Goal: Task Accomplishment & Management: Manage account settings

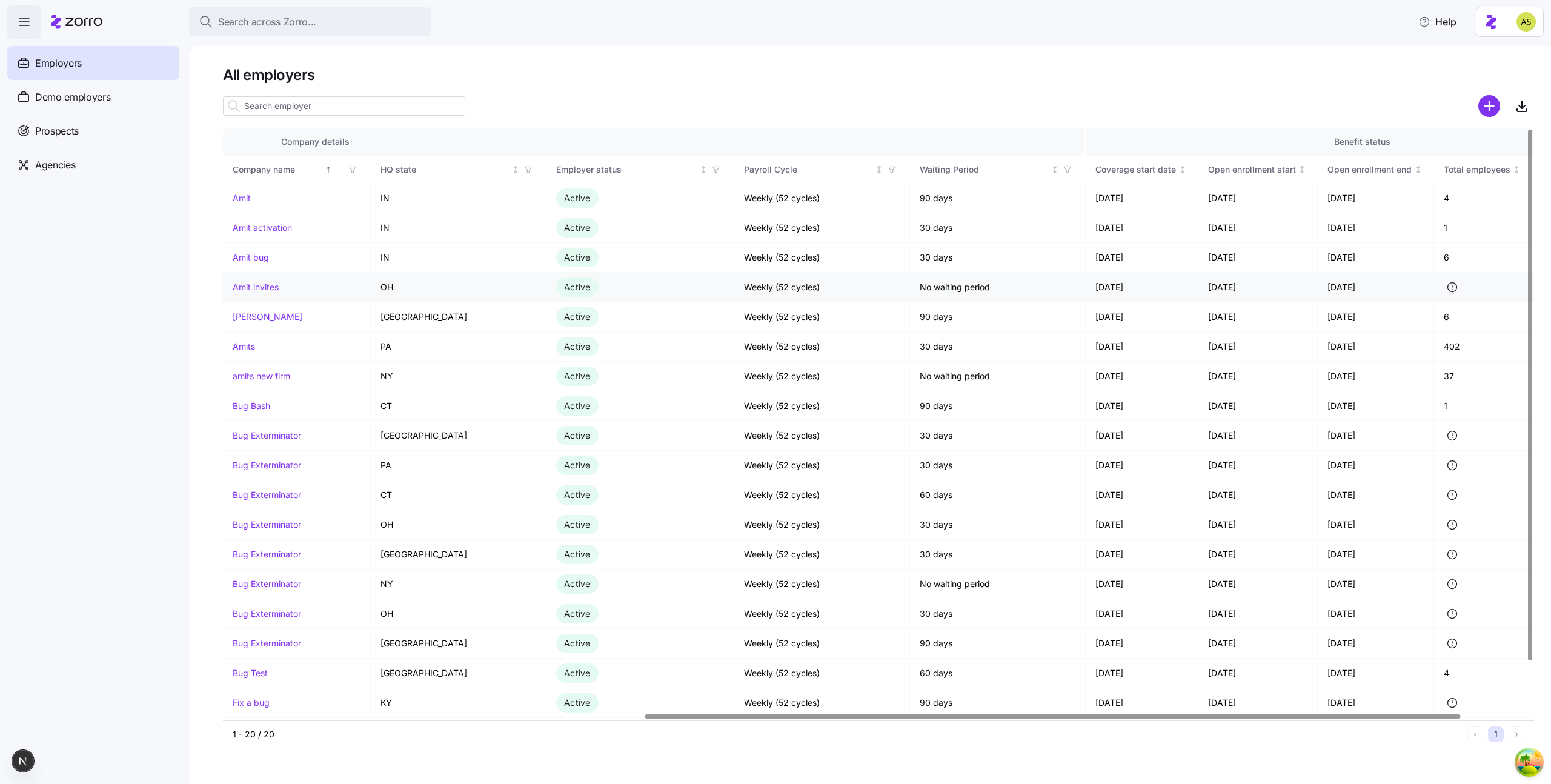
scroll to position [0, 780]
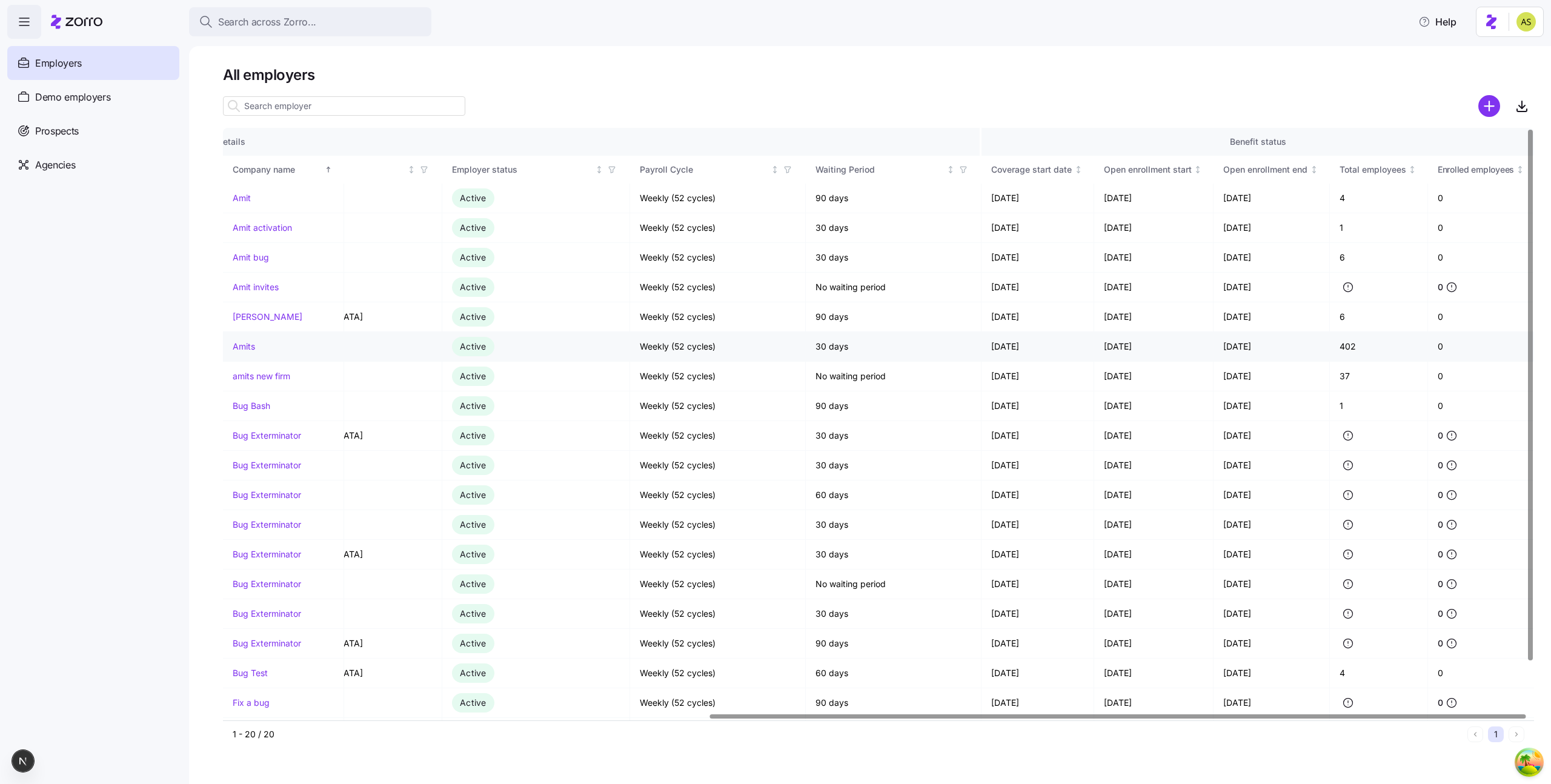
click at [236, 345] on link "Amits" at bounding box center [244, 346] width 23 height 12
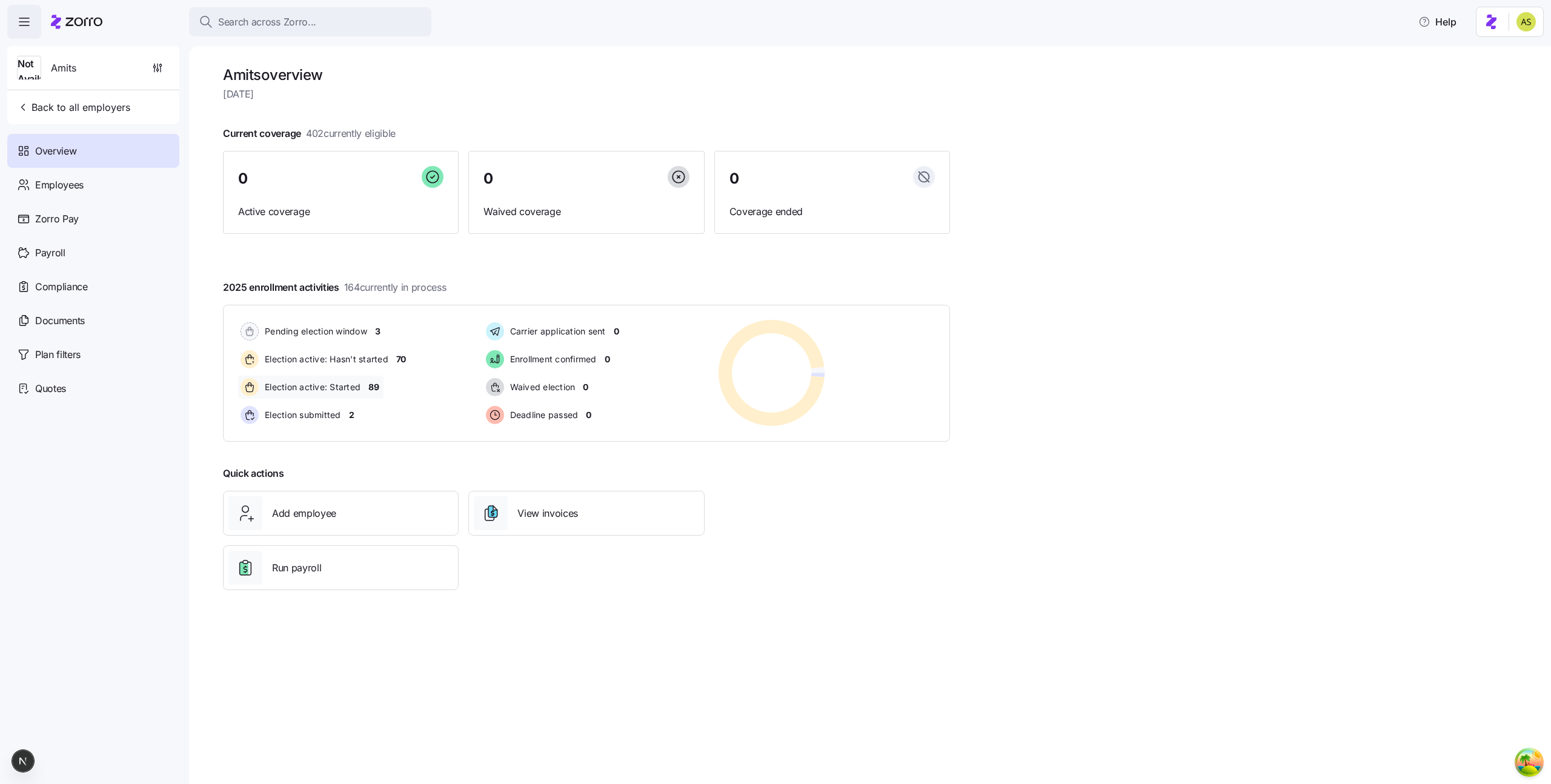
click at [366, 380] on div "Election active: Started 89" at bounding box center [310, 387] width 145 height 23
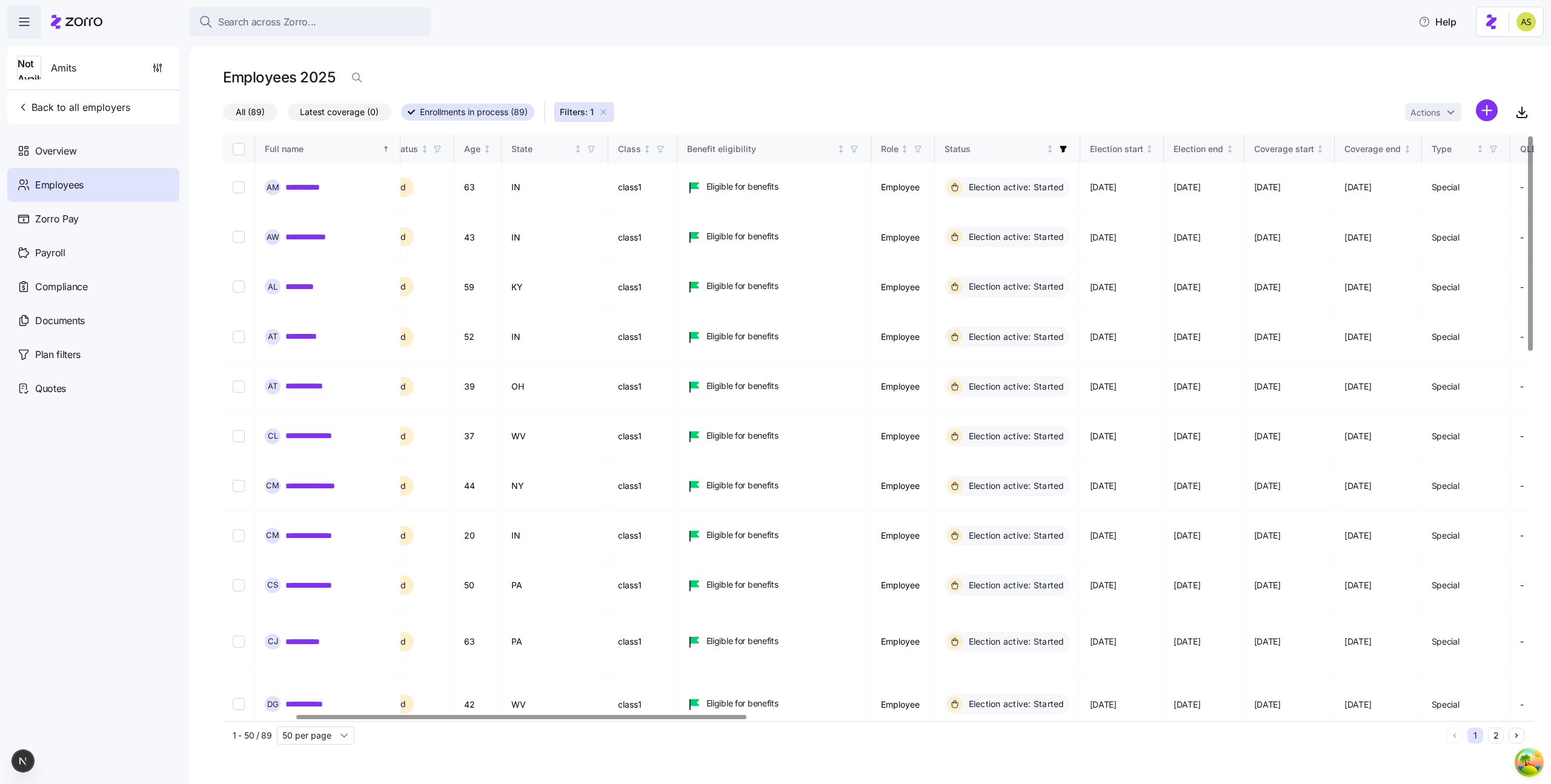
scroll to position [0, 266]
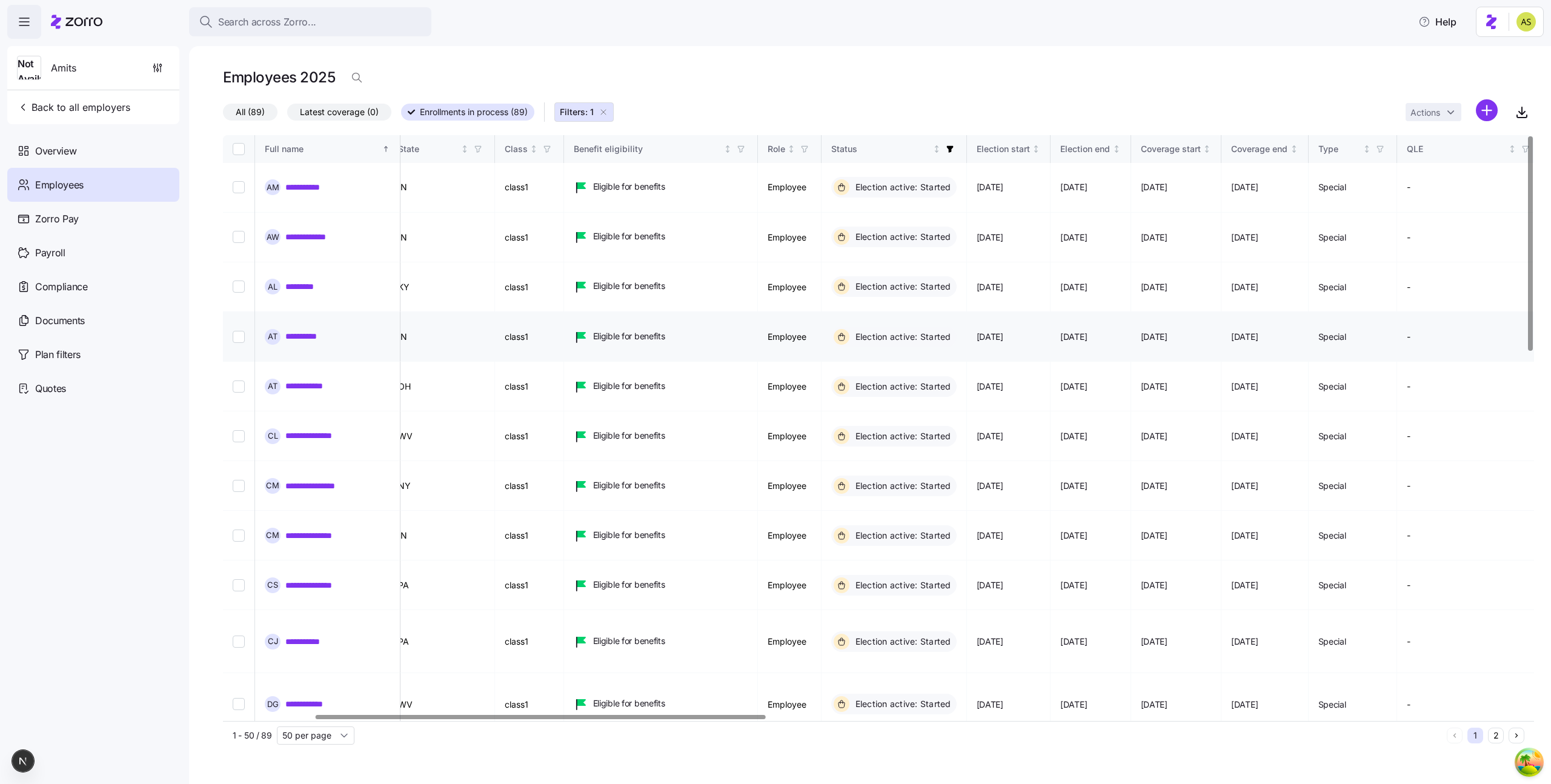
click at [293, 330] on link "**********" at bounding box center [310, 336] width 50 height 12
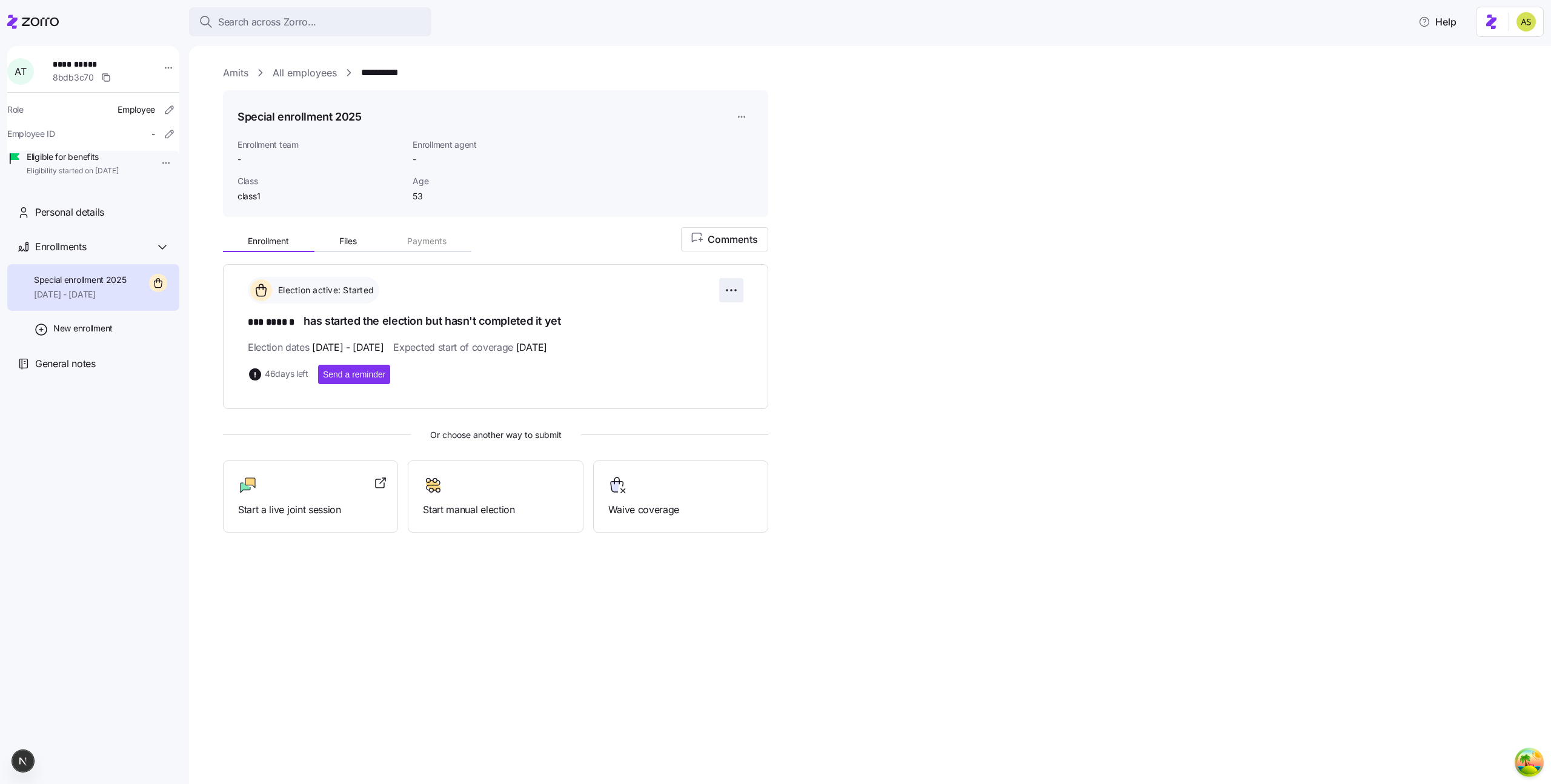
click at [736, 289] on html "**********" at bounding box center [776, 388] width 1551 height 777
click at [713, 313] on div "Change election window" at bounding box center [665, 320] width 143 height 19
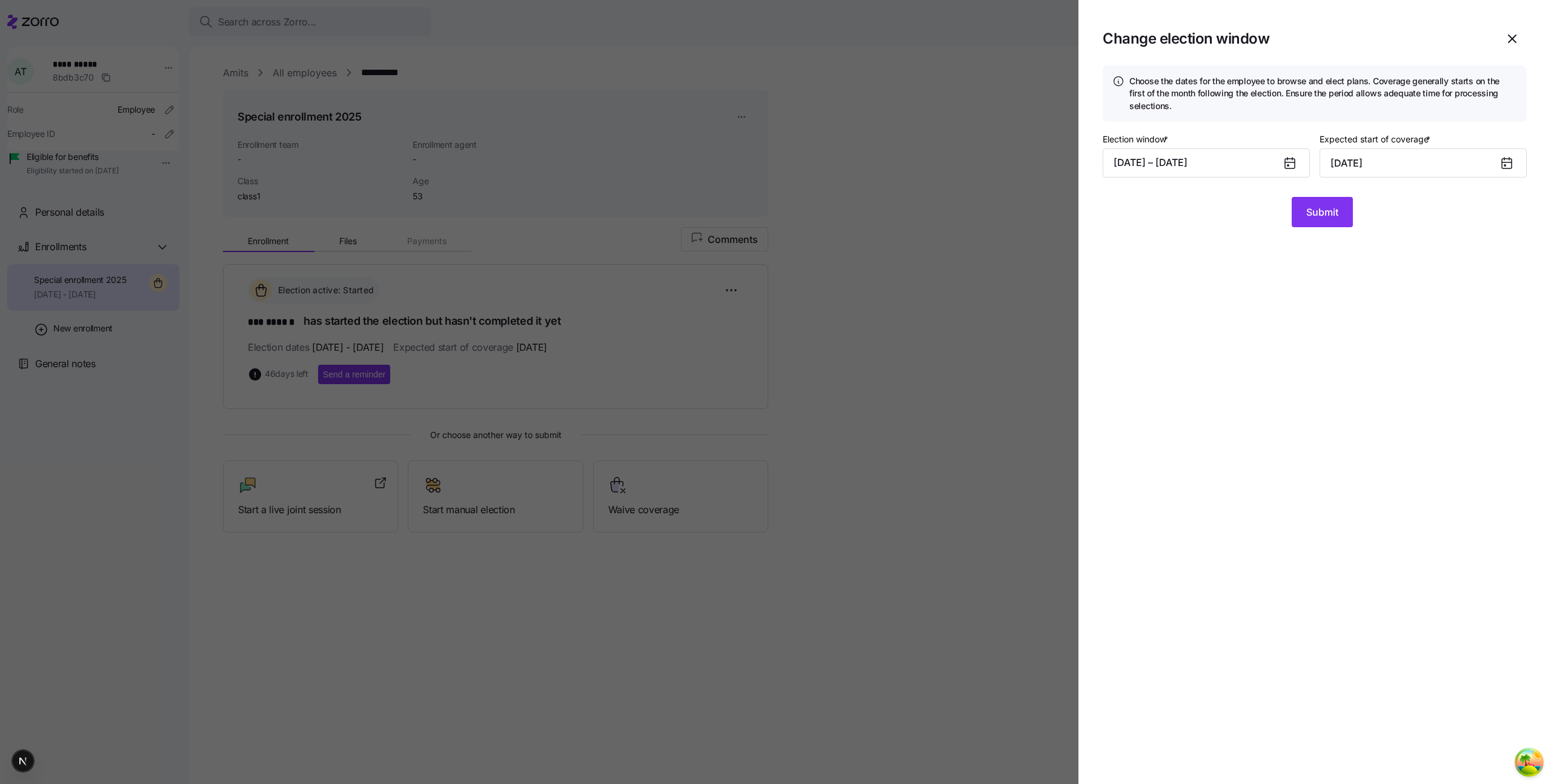
click at [1230, 149] on div "07/25/2025 – 10/07/2025" at bounding box center [1206, 163] width 207 height 29
click at [1230, 155] on button "07/25/2025 – 10/07/2025" at bounding box center [1206, 163] width 207 height 29
click at [1310, 209] on icon "button" at bounding box center [1306, 205] width 13 height 13
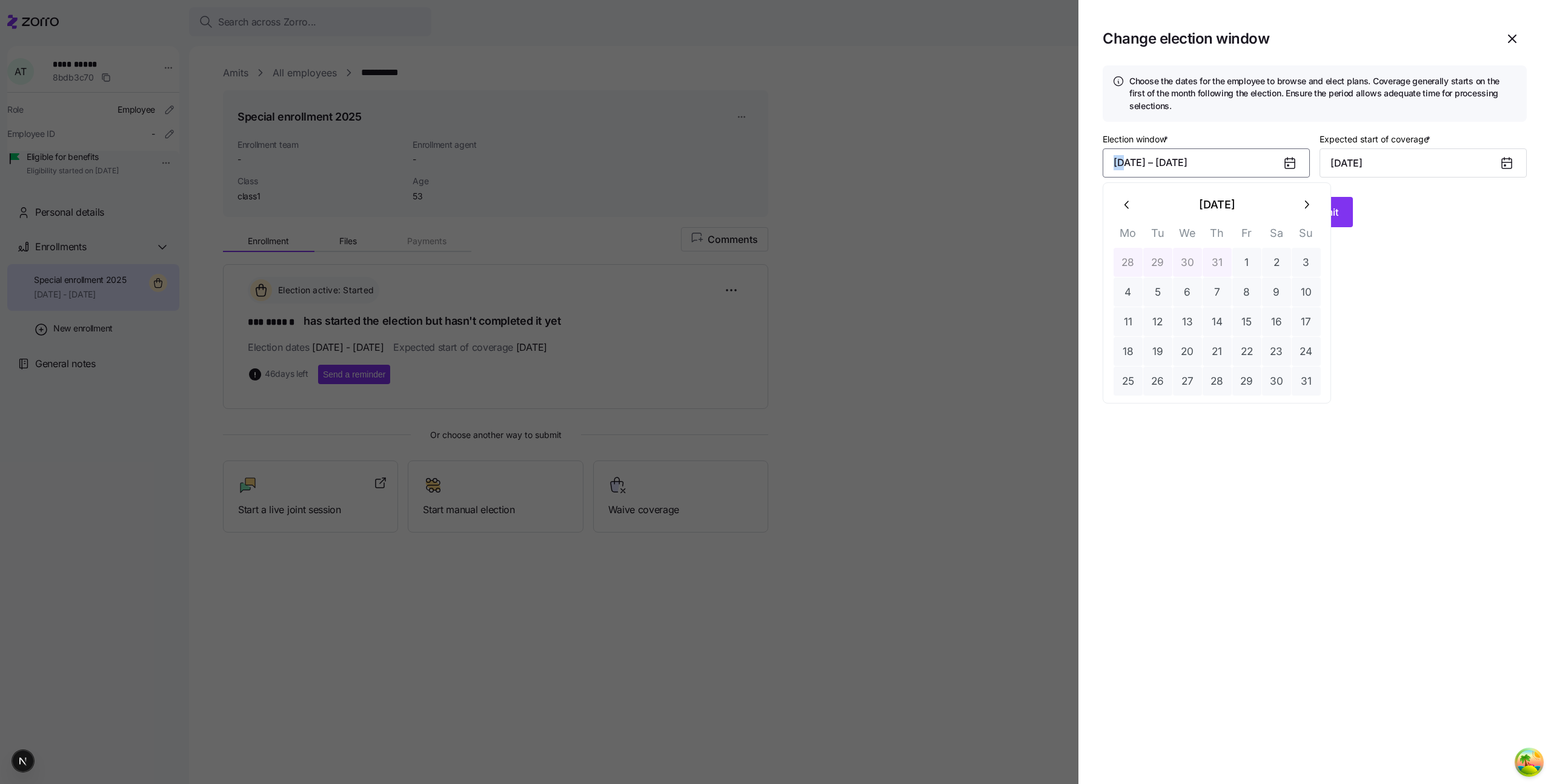
click at [1310, 209] on icon "button" at bounding box center [1306, 205] width 13 height 13
click at [1134, 203] on icon "button" at bounding box center [1127, 205] width 13 height 13
click at [1183, 347] on button "20" at bounding box center [1187, 352] width 29 height 29
click at [1279, 387] on button "30" at bounding box center [1276, 381] width 29 height 29
type input "October 1, 2025"
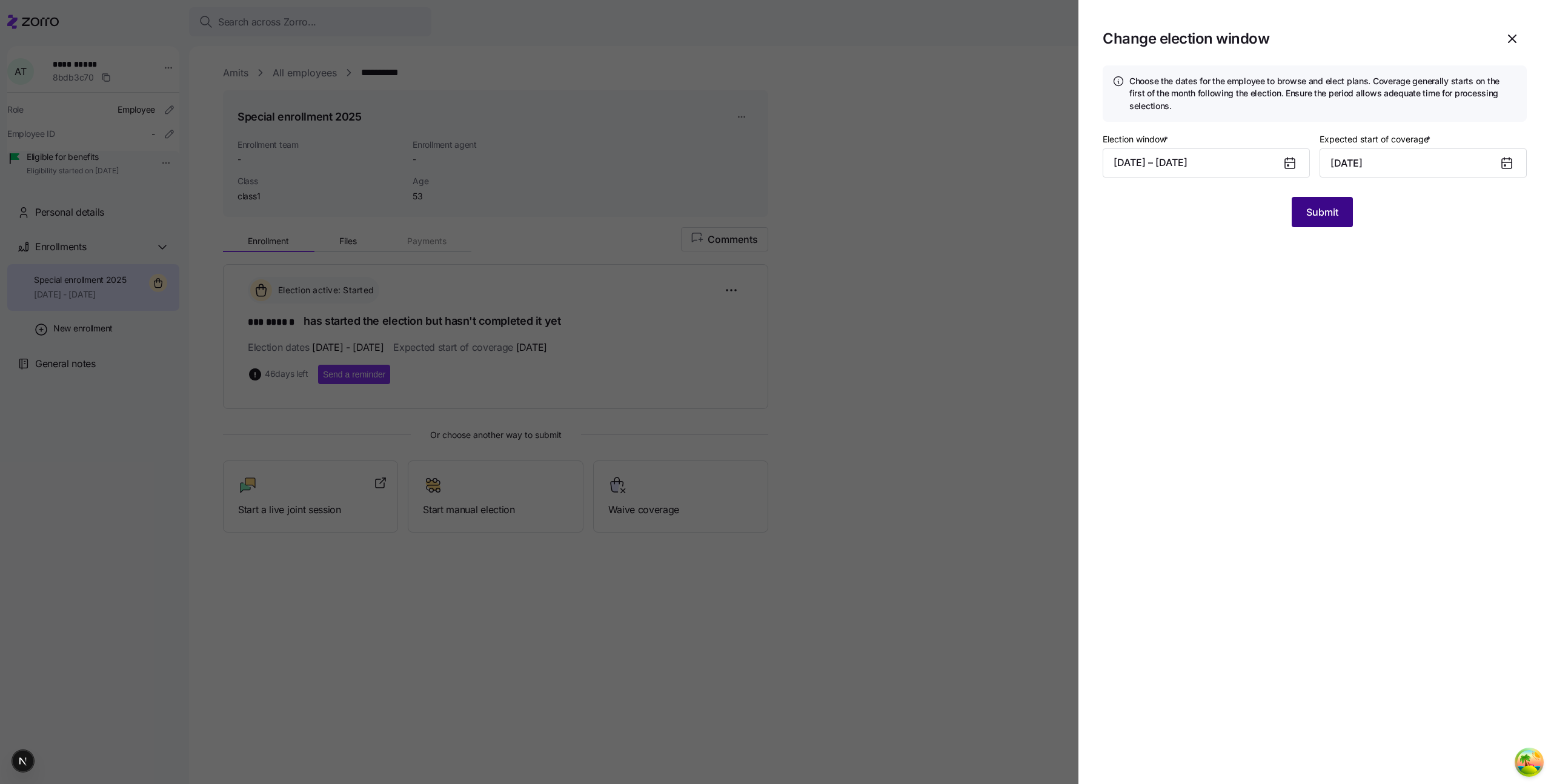
click at [1315, 213] on span "Submit" at bounding box center [1322, 212] width 32 height 15
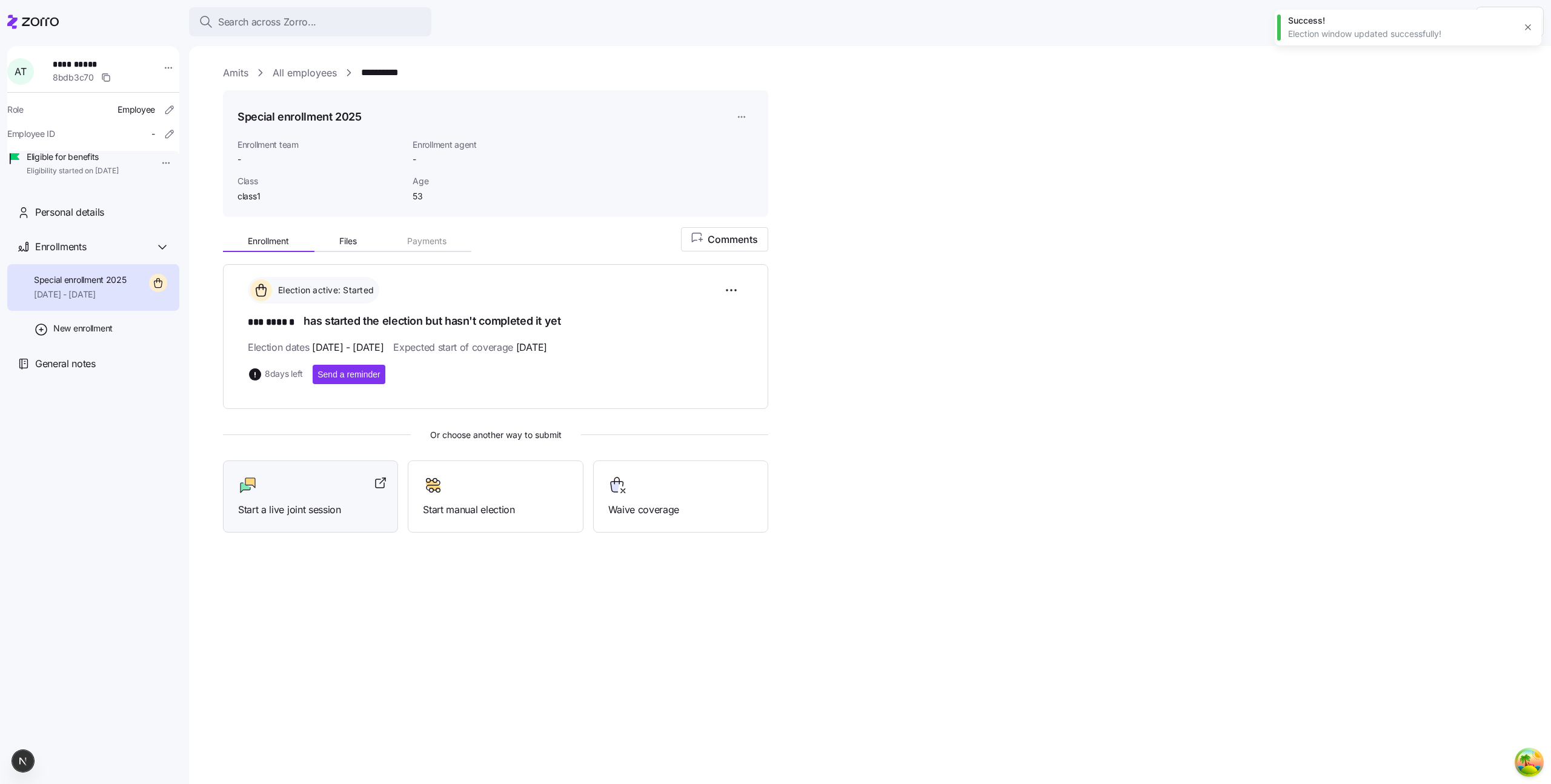
click at [366, 502] on span "Start a live joint session" at bounding box center [310, 509] width 145 height 15
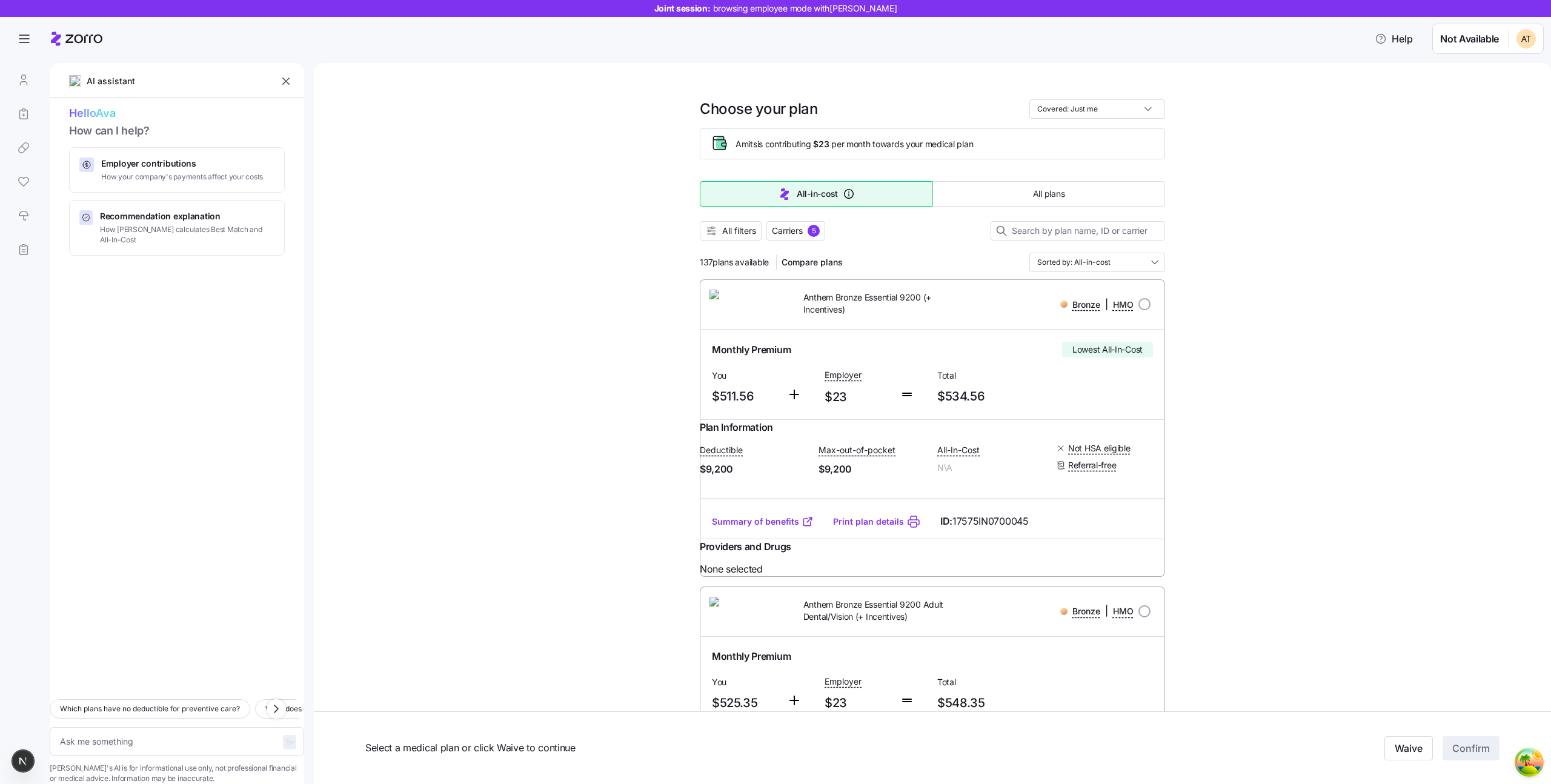
type textarea "x"
click at [121, 732] on textarea at bounding box center [177, 742] width 255 height 29
type textarea "H"
type textarea "x"
type textarea "Hi"
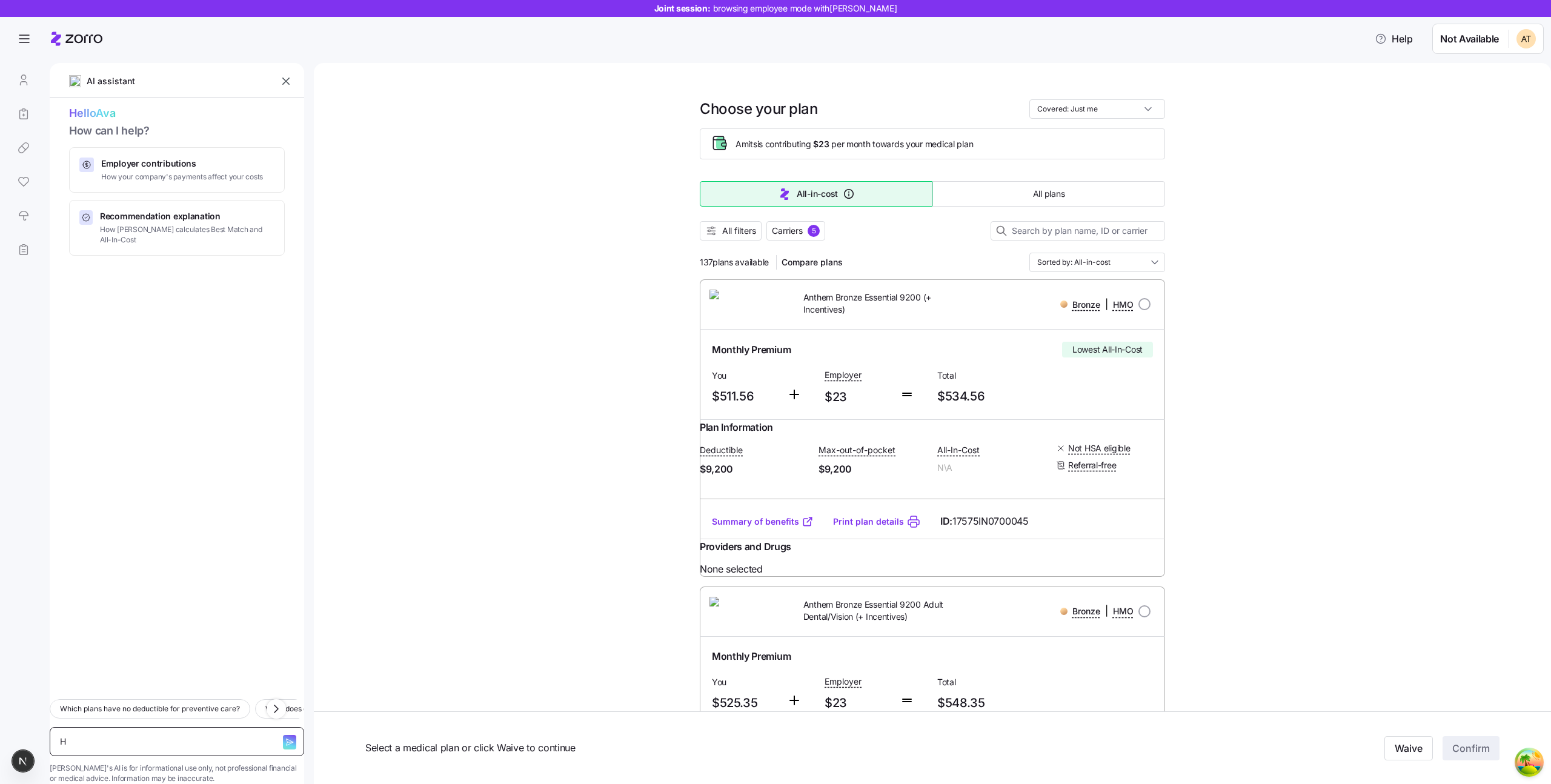
type textarea "x"
type textarea "Hi"
type textarea "x"
